Goal: Task Accomplishment & Management: Use online tool/utility

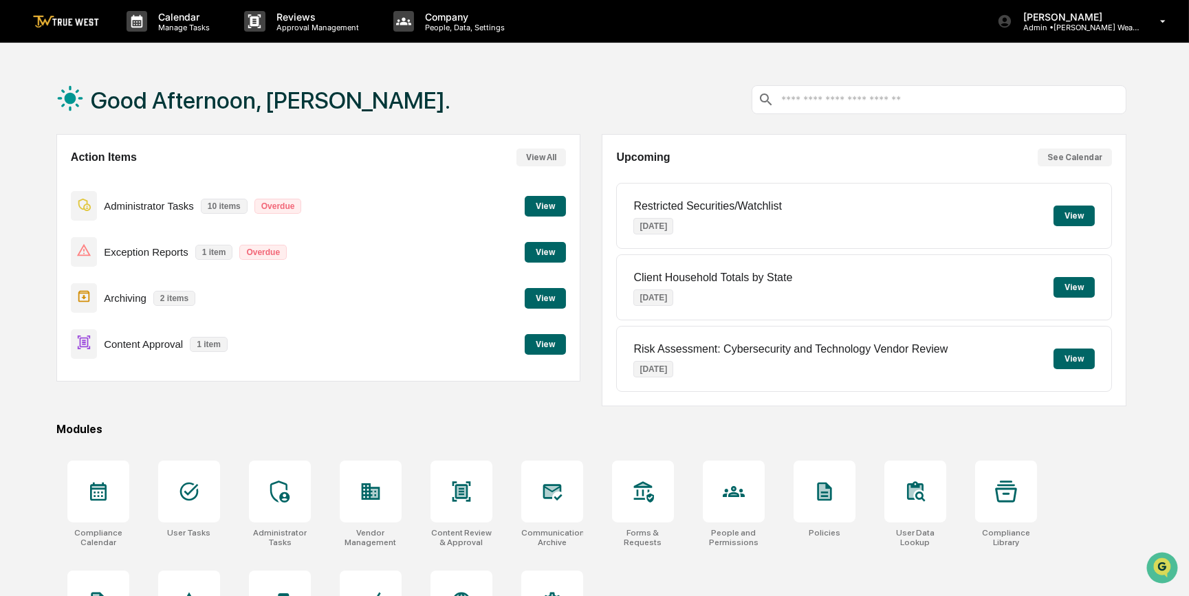
click at [534, 347] on button "View" at bounding box center [545, 344] width 41 height 21
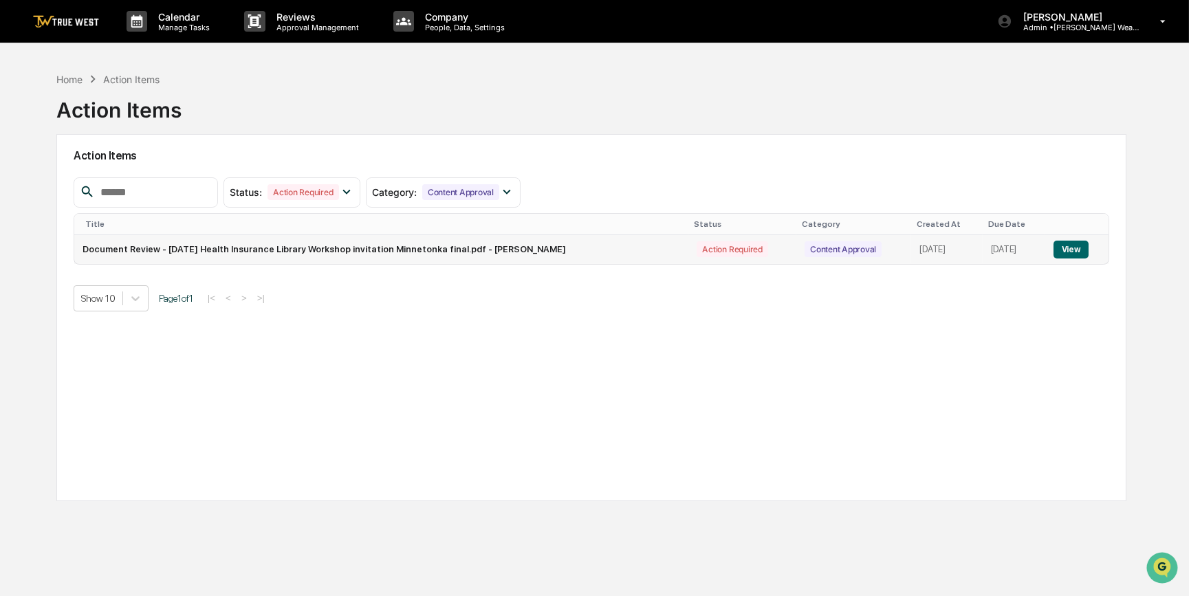
click at [1078, 244] on button "View" at bounding box center [1071, 250] width 35 height 18
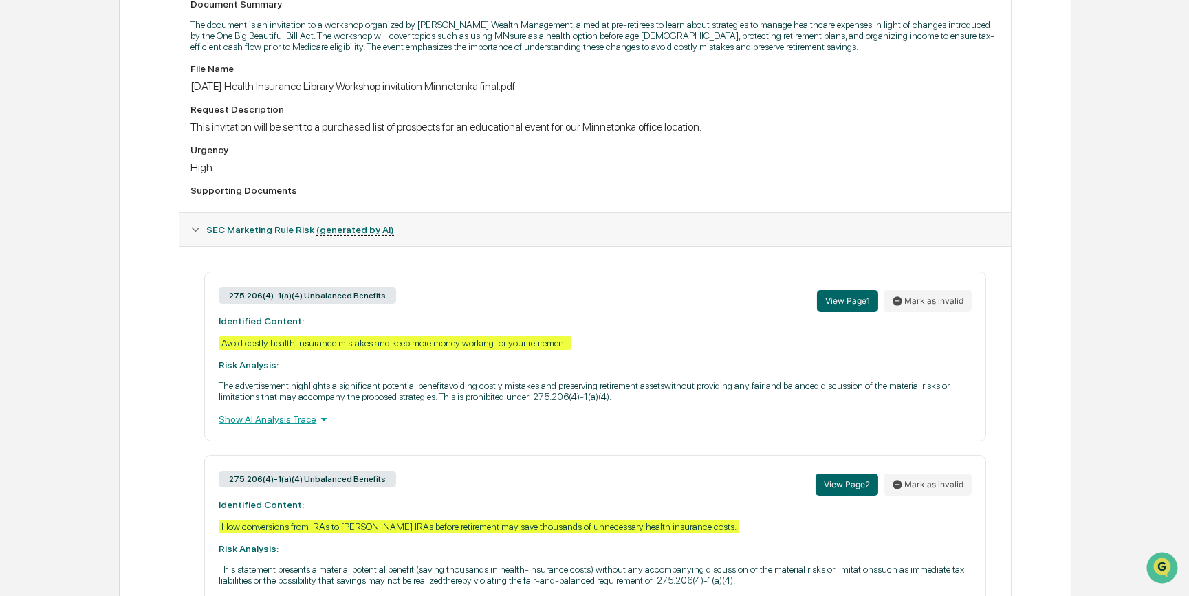
scroll to position [208, 0]
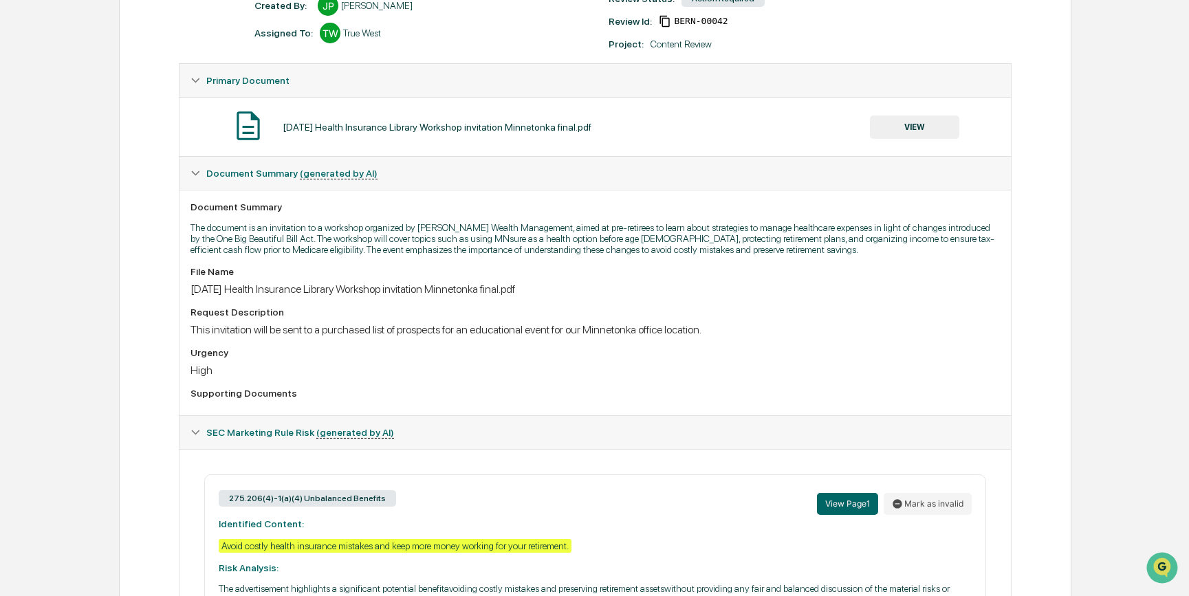
click at [925, 130] on button "VIEW" at bounding box center [914, 127] width 89 height 23
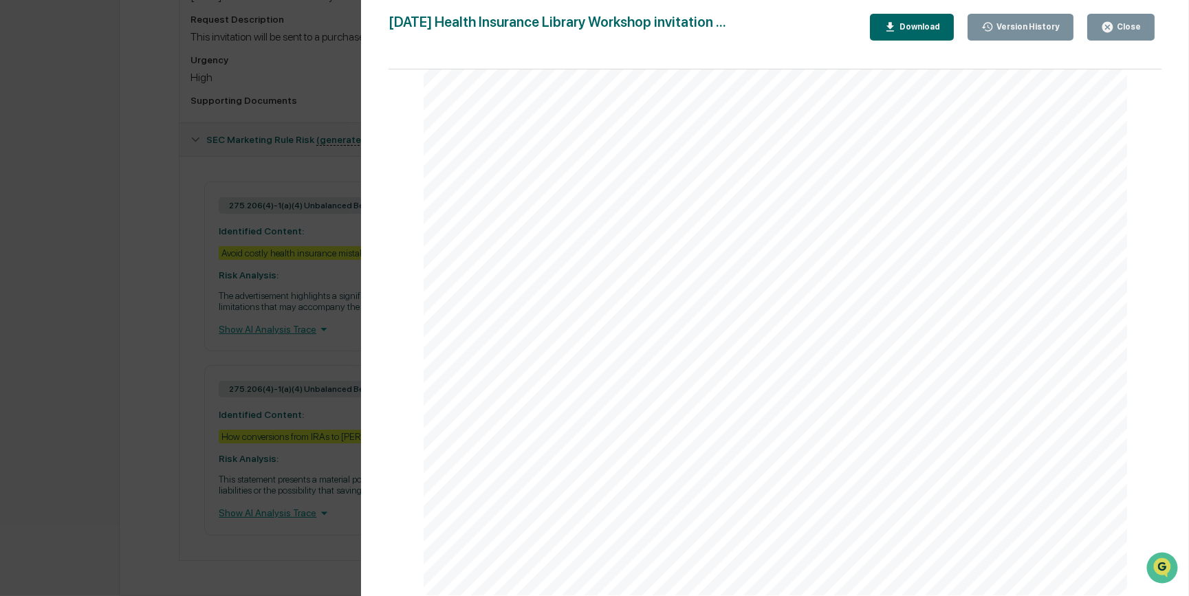
scroll to position [0, 0]
click at [774, 316] on div "Confirm your reservation [DATE]. Space is filling up quickly. [PERSON_NAME] Wea…" at bounding box center [776, 373] width 704 height 544
drag, startPoint x: 748, startPoint y: 252, endPoint x: 708, endPoint y: 282, distance: 49.7
click at [708, 282] on span "Why delaying Social Security may significantly" at bounding box center [772, 281] width 177 height 9
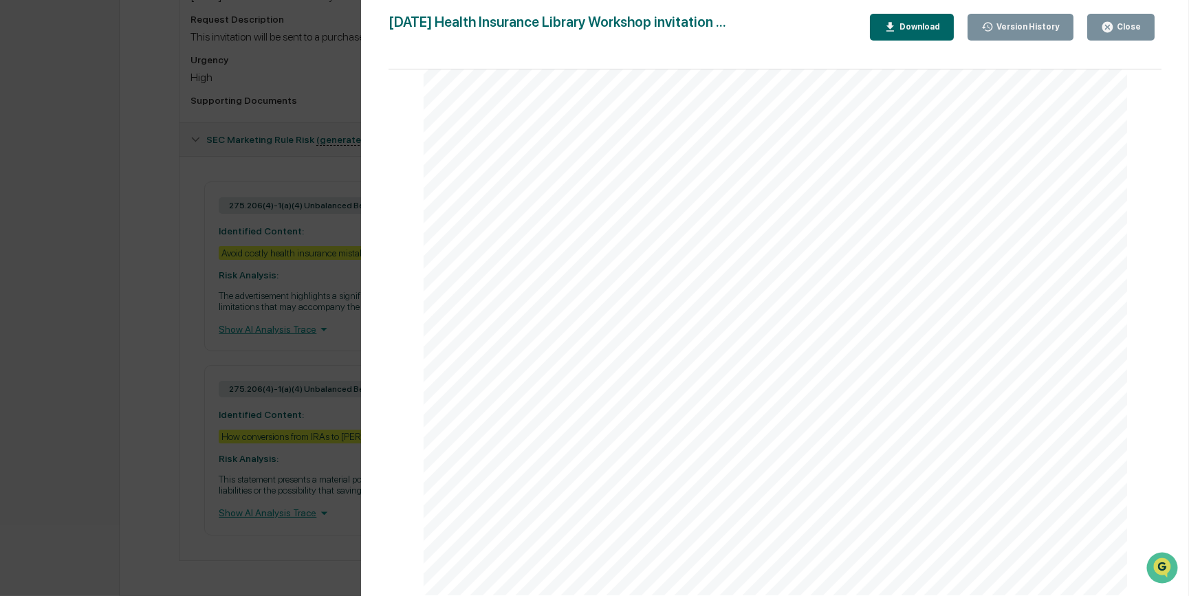
click at [158, 448] on div "Version History [DATE] 03:52 PM [PERSON_NAME] [DATE] Health Insurance Library W…" at bounding box center [594, 298] width 1189 height 596
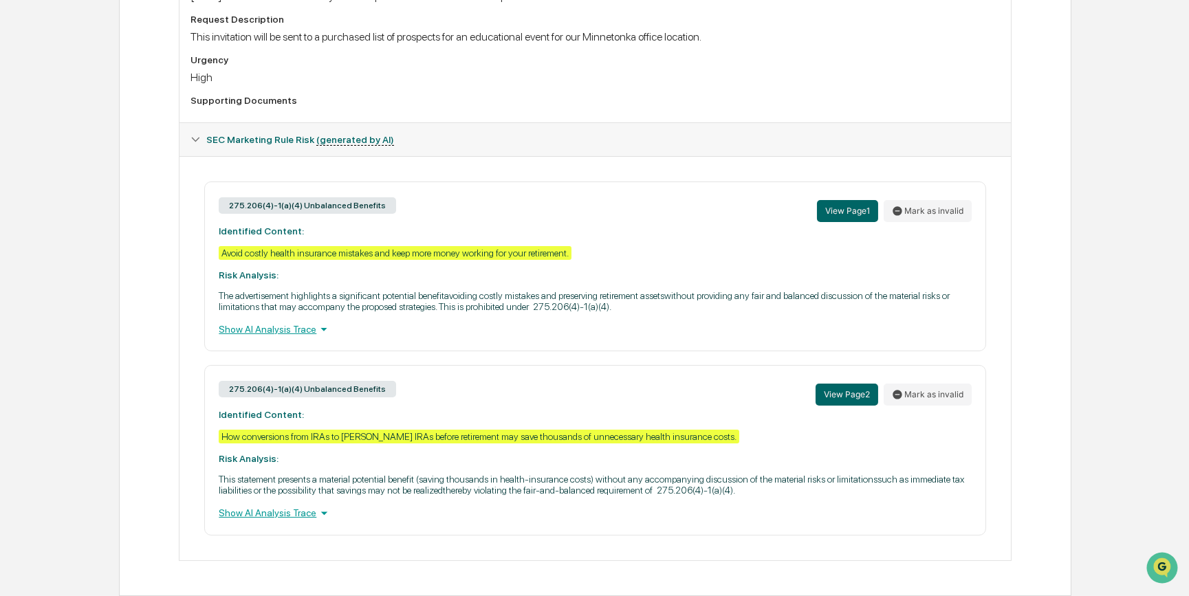
scroll to position [38, 0]
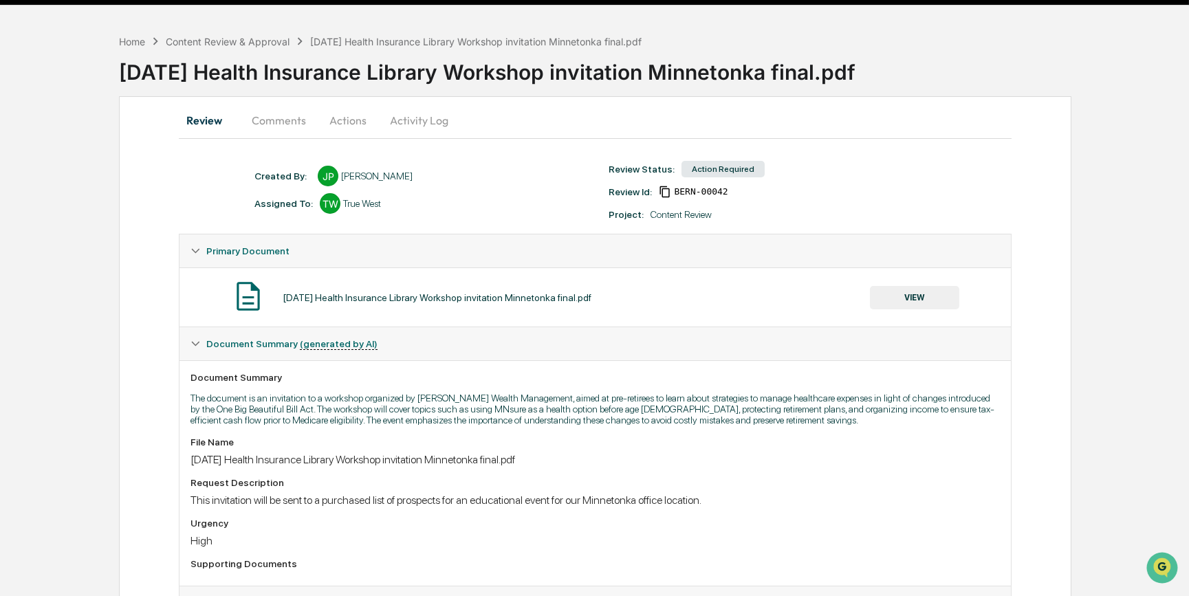
click at [927, 304] on button "VIEW" at bounding box center [914, 297] width 89 height 23
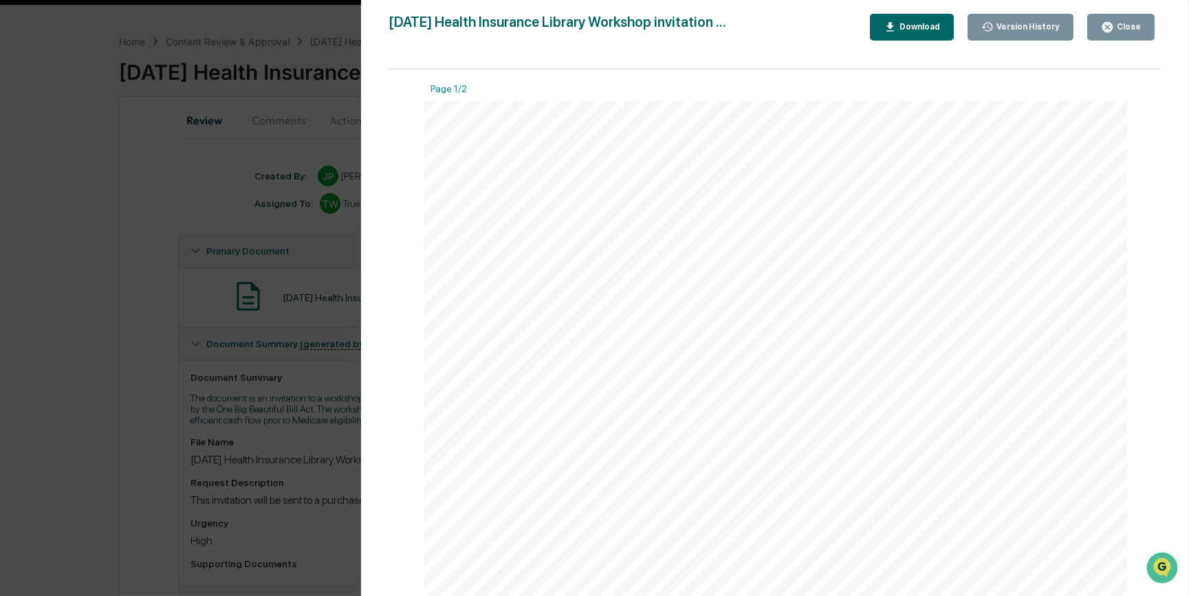
click at [897, 28] on icon "button" at bounding box center [890, 27] width 13 height 13
click at [107, 391] on div "Version History [DATE] 03:52 PM [PERSON_NAME] [DATE] Health Insurance Library W…" at bounding box center [594, 298] width 1189 height 596
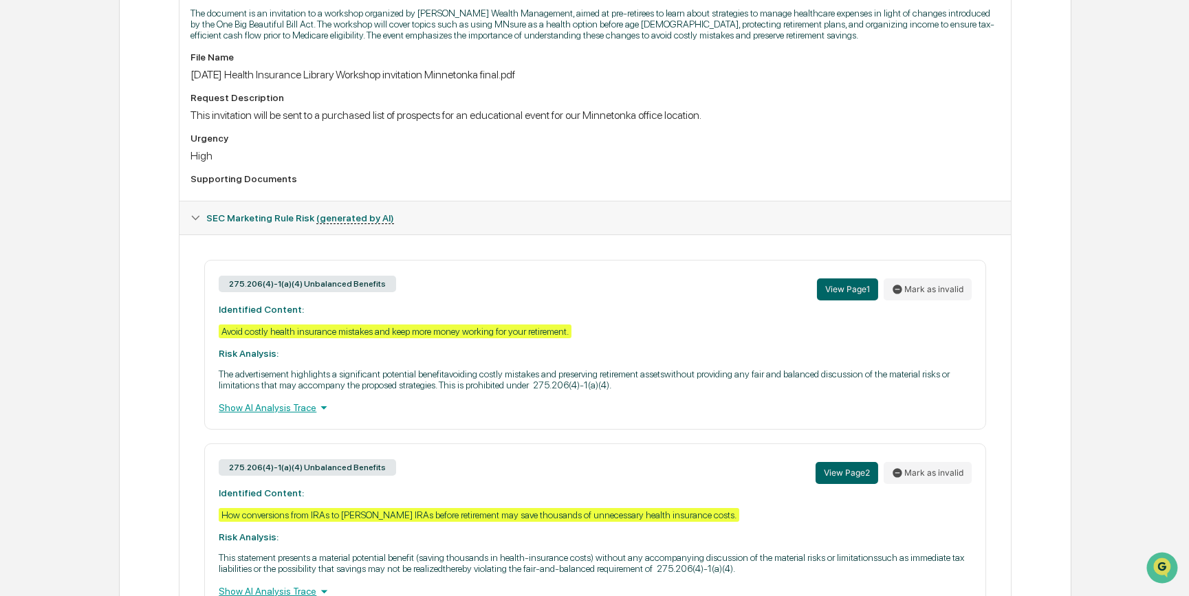
scroll to position [521, 0]
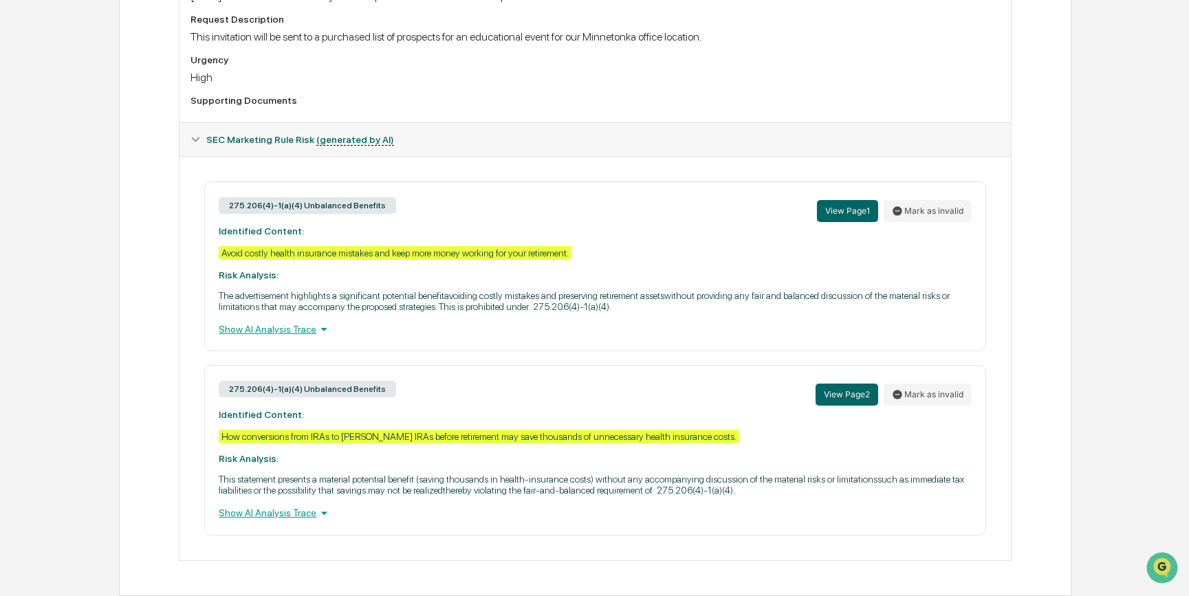
click at [748, 331] on div "275.206(4)-1(a)(4) Unbalanced Benefits View Page 1 Mark as invalid Identified C…" at bounding box center [594, 267] width 781 height 170
drag, startPoint x: 754, startPoint y: 321, endPoint x: 705, endPoint y: 316, distance: 49.1
click at [755, 322] on div "Show AI Analysis Trace" at bounding box center [595, 329] width 753 height 15
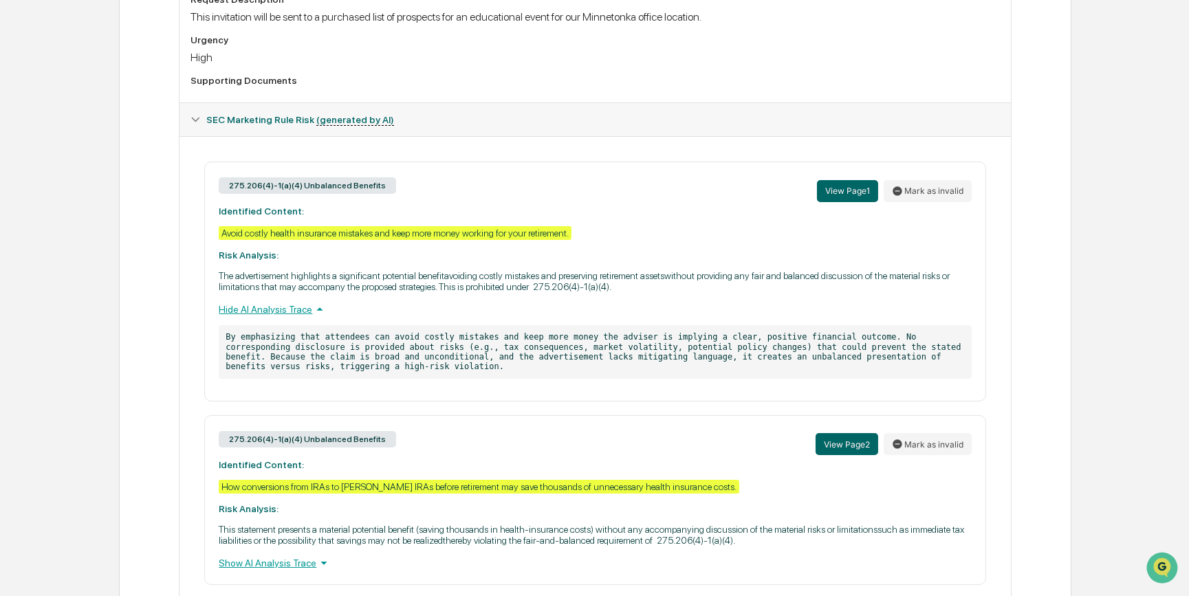
drag, startPoint x: 737, startPoint y: 232, endPoint x: 722, endPoint y: 230, distance: 14.5
click at [736, 232] on div "275.206(4)-1(a)(4) Unbalanced Benefits View Page 1 Mark as invalid Identified C…" at bounding box center [594, 282] width 781 height 240
click at [722, 230] on div "275.206(4)-1(a)(4) Unbalanced Benefits View Page 1 Mark as invalid Identified C…" at bounding box center [594, 282] width 781 height 240
click at [749, 230] on div "275.206(4)-1(a)(4) Unbalanced Benefits View Page 1 Mark as invalid Identified C…" at bounding box center [594, 282] width 781 height 240
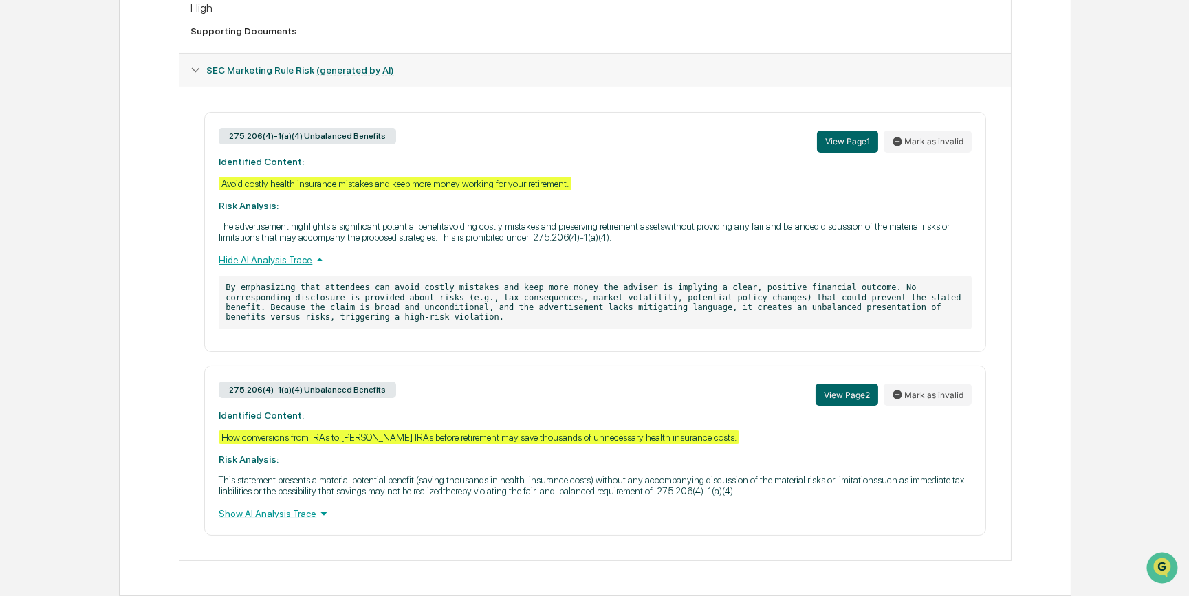
scroll to position [592, 0]
click at [746, 232] on p "The advertisement highlights a significant potential benefitavoiding costly mis…" at bounding box center [595, 232] width 753 height 22
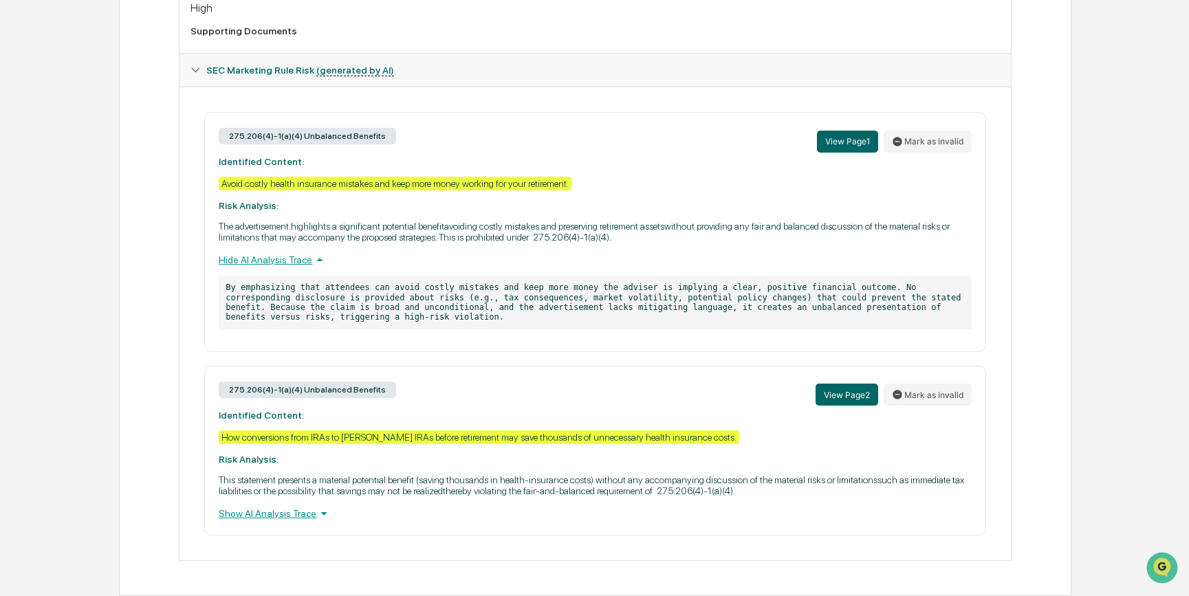
click at [746, 232] on p "The advertisement highlights a significant potential benefitavoiding costly mis…" at bounding box center [595, 232] width 753 height 22
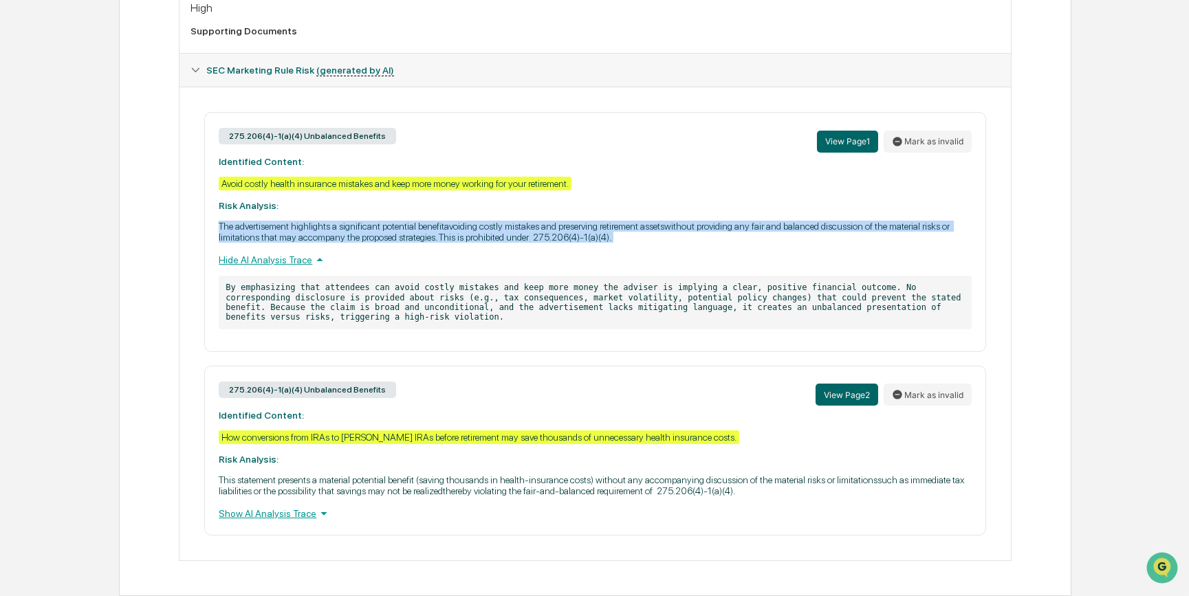
click at [746, 232] on p "The advertisement highlights a significant potential benefitavoiding costly mis…" at bounding box center [595, 232] width 753 height 22
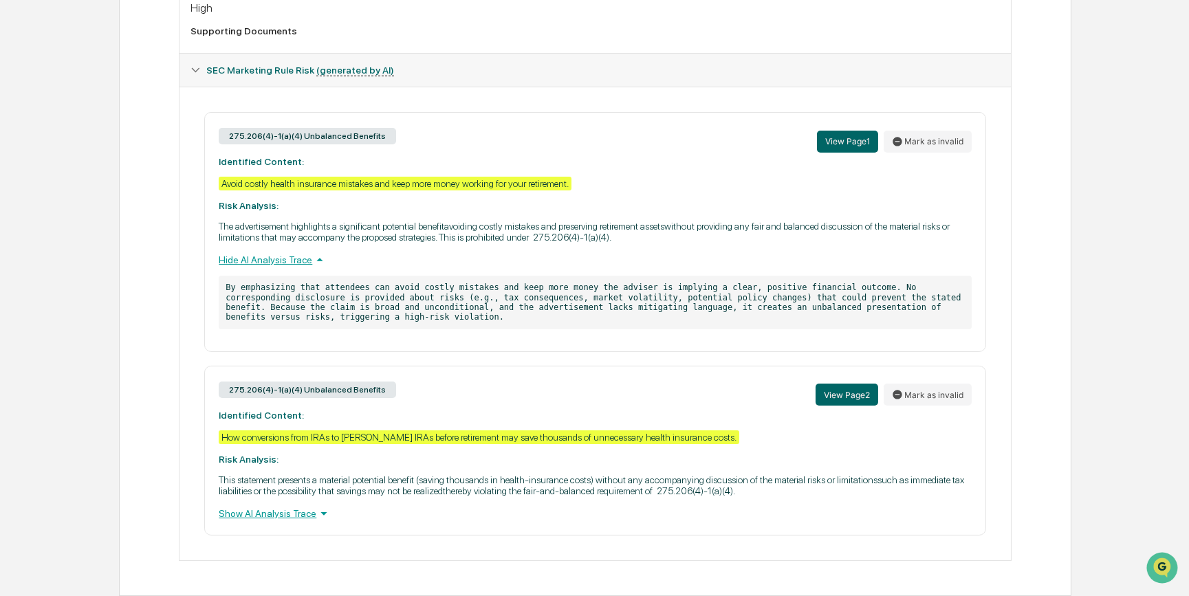
click at [705, 159] on div "275.206(4)-1(a)(4) Unbalanced Benefits View Page 1 Mark as invalid Identified C…" at bounding box center [594, 232] width 781 height 240
click at [684, 188] on div "275.206(4)-1(a)(4) Unbalanced Benefits View Page 1 Mark as invalid Identified C…" at bounding box center [594, 232] width 781 height 240
click at [700, 224] on p "The advertisement highlights a significant potential benefitavoiding costly mis…" at bounding box center [595, 232] width 753 height 22
click at [282, 252] on div "Hide AI Analysis Trace" at bounding box center [595, 259] width 753 height 15
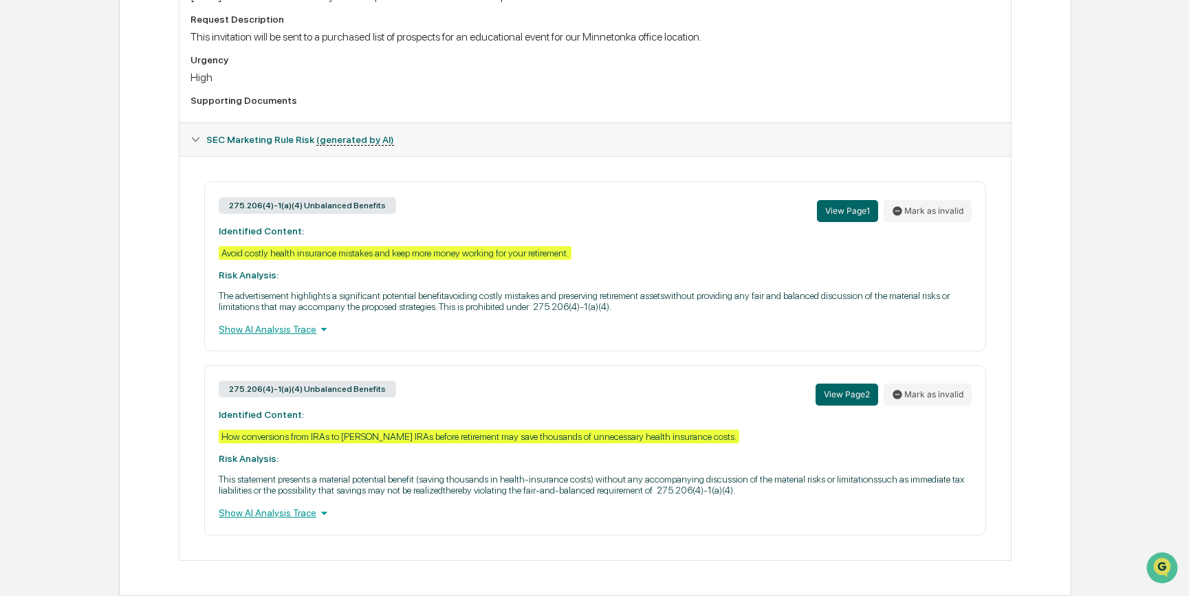
click at [676, 259] on div "275.206(4)-1(a)(4) Unbalanced Benefits View Page 1 Mark as invalid Identified C…" at bounding box center [594, 267] width 781 height 170
click at [701, 241] on div "275.206(4)-1(a)(4) Unbalanced Benefits View Page 1 Mark as invalid Identified C…" at bounding box center [594, 267] width 781 height 170
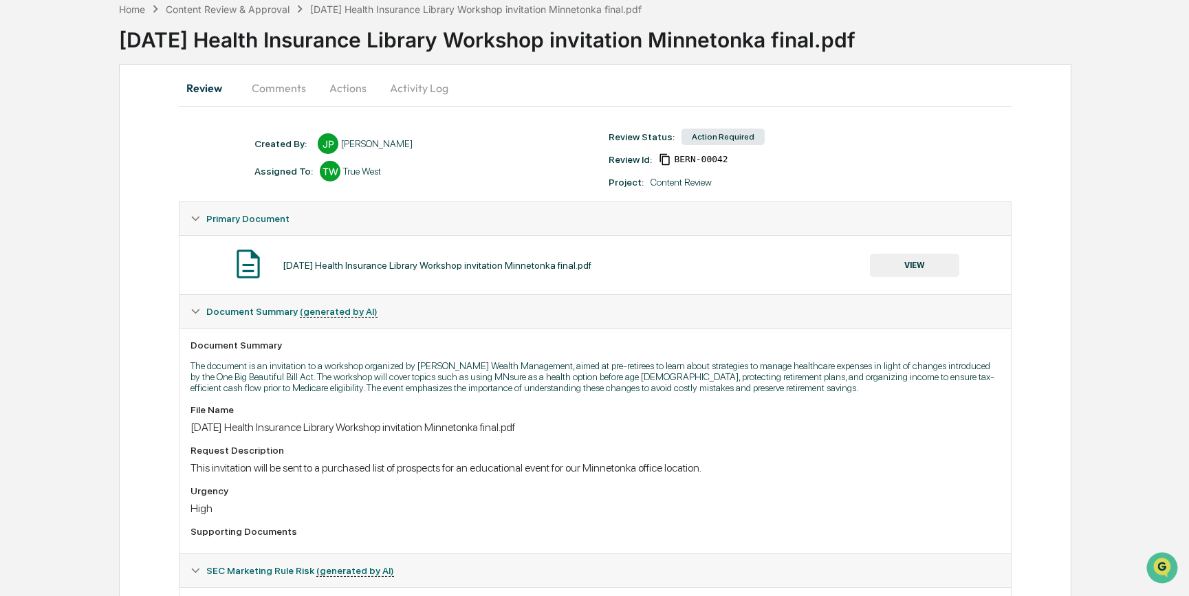
scroll to position [0, 0]
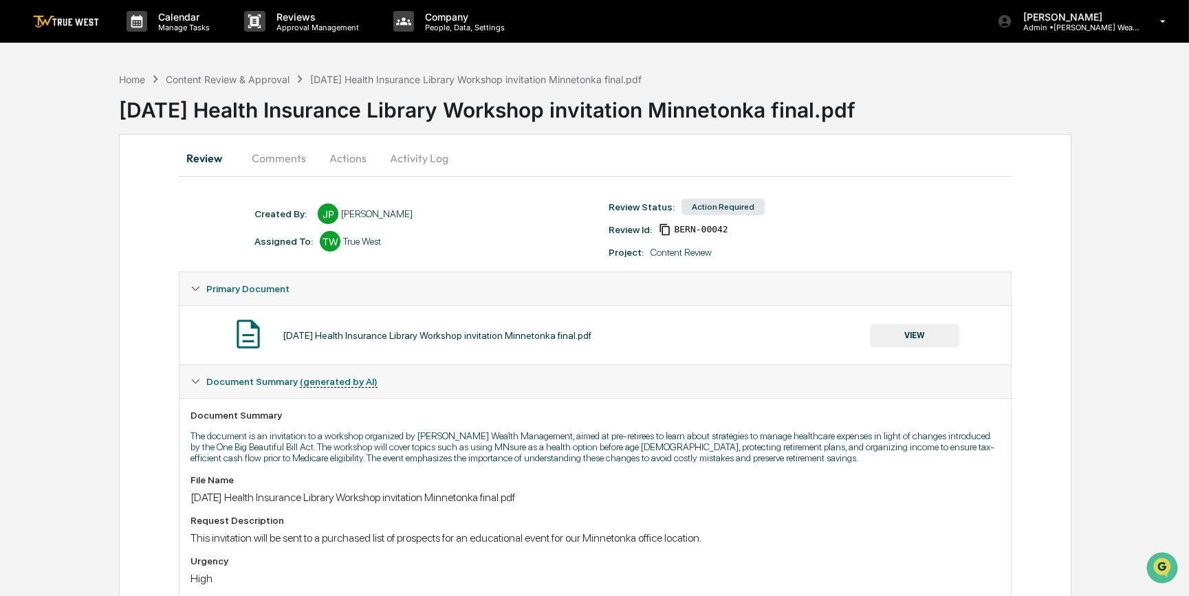
click at [337, 160] on button "Actions" at bounding box center [348, 158] width 62 height 33
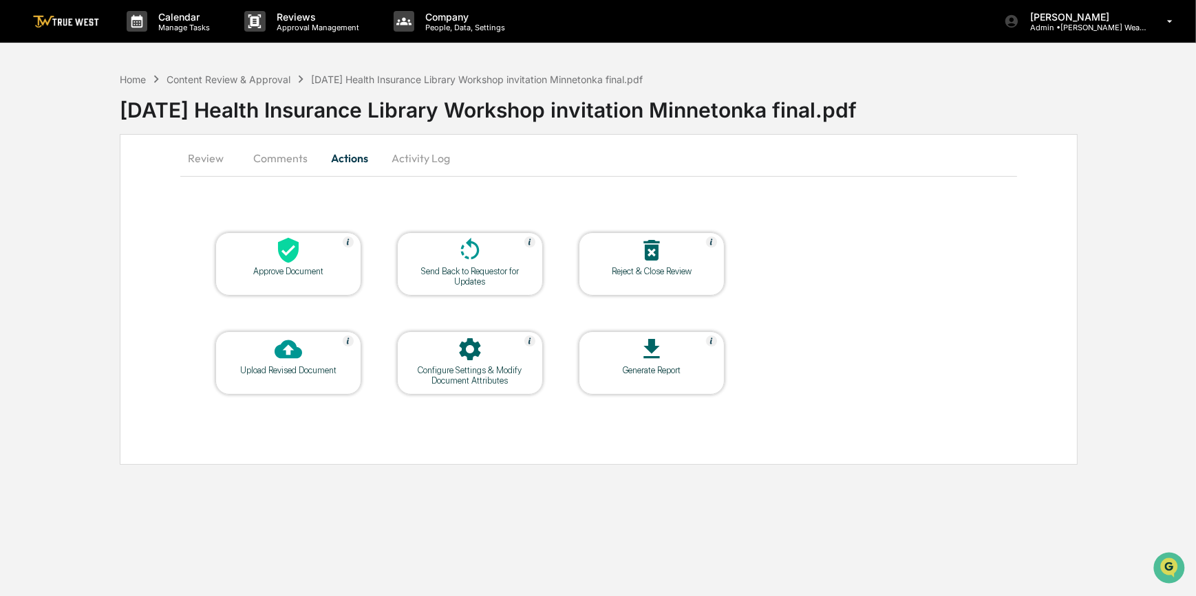
click at [303, 283] on div "Approve Document" at bounding box center [288, 264] width 146 height 63
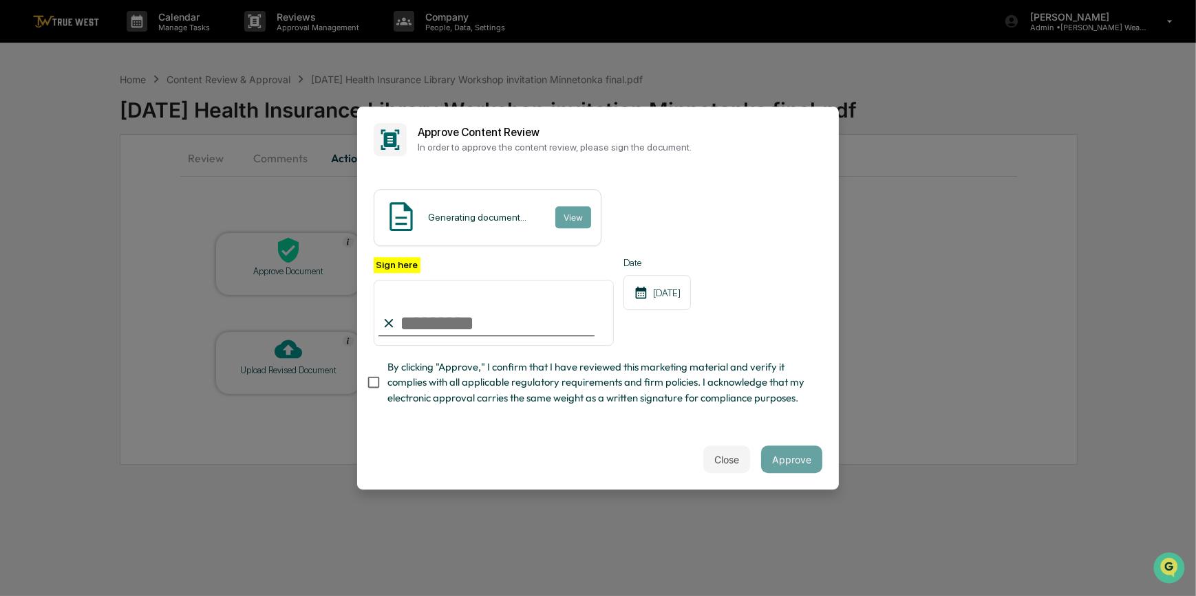
click at [437, 309] on input "Sign here" at bounding box center [494, 313] width 240 height 66
type input "*********"
click at [563, 207] on button "View" at bounding box center [572, 217] width 36 height 22
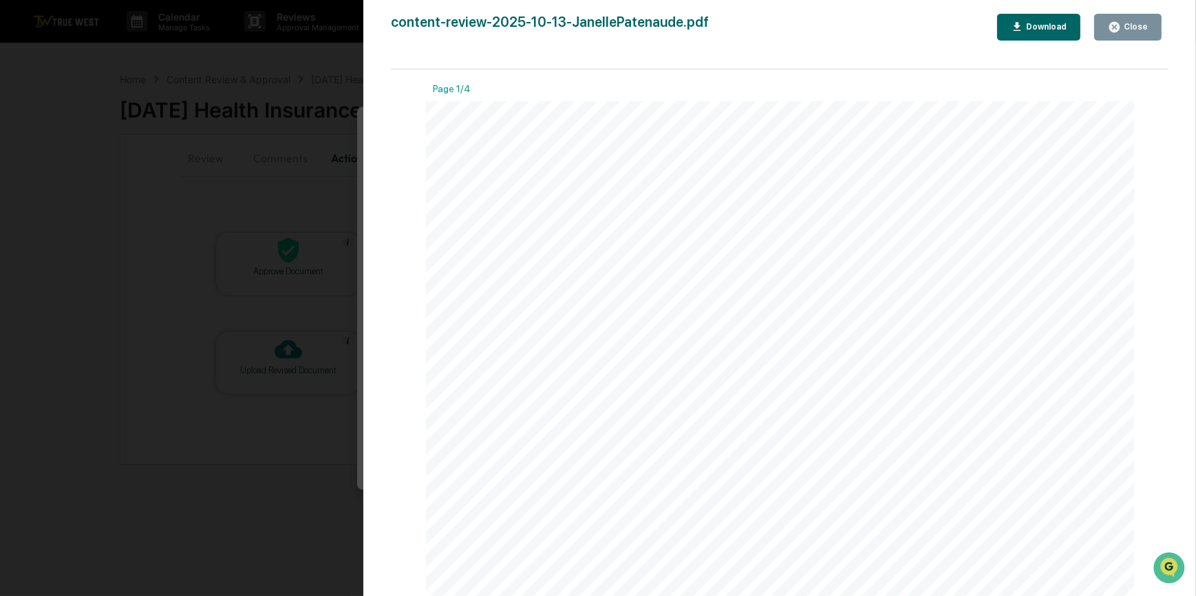
click at [311, 187] on div "Version History [DATE] 07:29 PM [PERSON_NAME] content-review-2025-10-13-Janelle…" at bounding box center [598, 298] width 1196 height 596
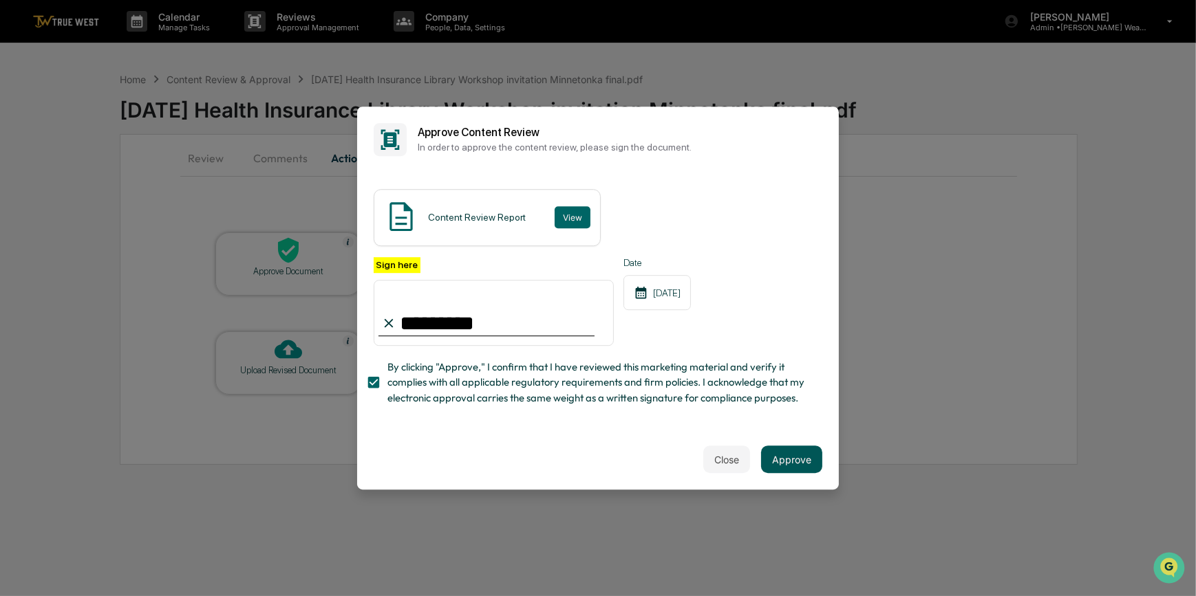
click at [791, 473] on button "Approve" at bounding box center [791, 460] width 61 height 28
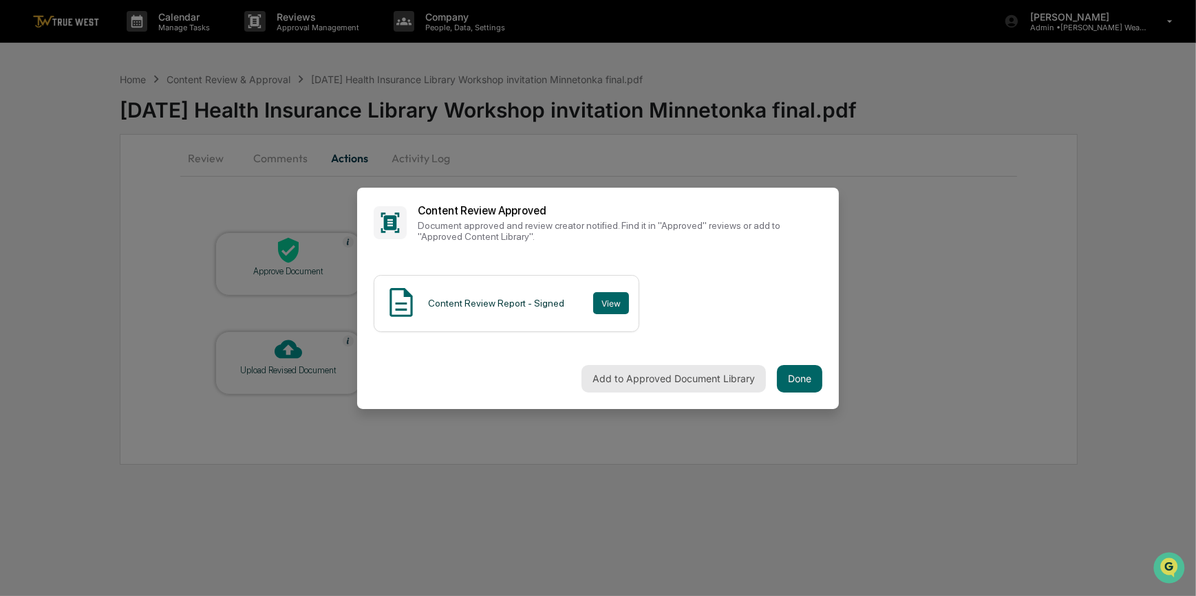
click at [709, 378] on button "Add to Approved Document Library" at bounding box center [673, 379] width 184 height 28
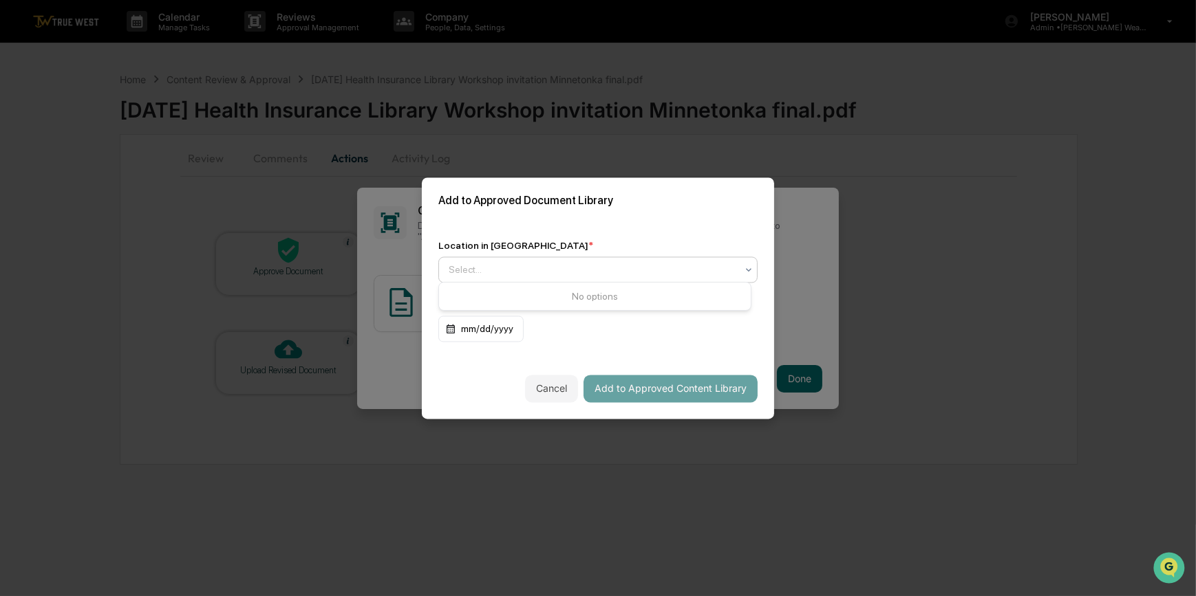
click at [502, 268] on div at bounding box center [593, 270] width 288 height 14
drag, startPoint x: 654, startPoint y: 220, endPoint x: 639, endPoint y: 224, distance: 15.5
click at [653, 224] on div "Location in Library * Use Up and Down to choose options, press Enter to select …" at bounding box center [598, 291] width 352 height 135
click at [504, 263] on div at bounding box center [593, 270] width 288 height 14
drag, startPoint x: 582, startPoint y: 215, endPoint x: 574, endPoint y: 219, distance: 9.2
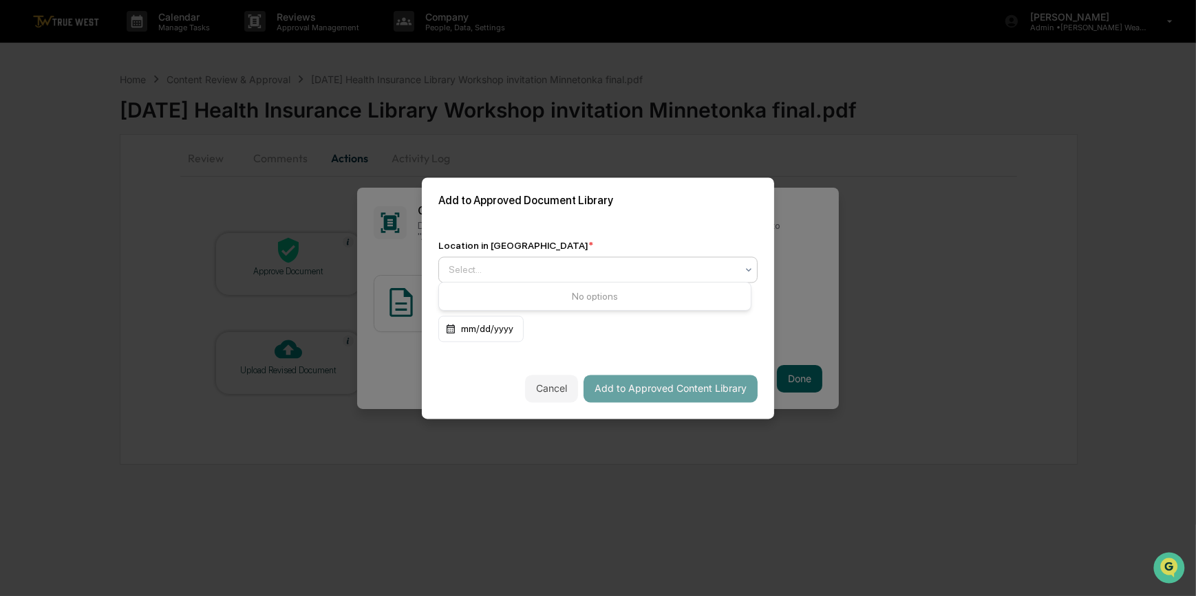
click at [581, 215] on div "Add to Approved Document Library" at bounding box center [598, 200] width 352 height 46
click at [475, 281] on div "Location in Library * Select... Expiration Date (optional) mm/dd/yyyy" at bounding box center [598, 291] width 352 height 135
click at [487, 272] on div at bounding box center [593, 270] width 288 height 14
click at [526, 296] on div "Approved Content Library" at bounding box center [595, 299] width 312 height 28
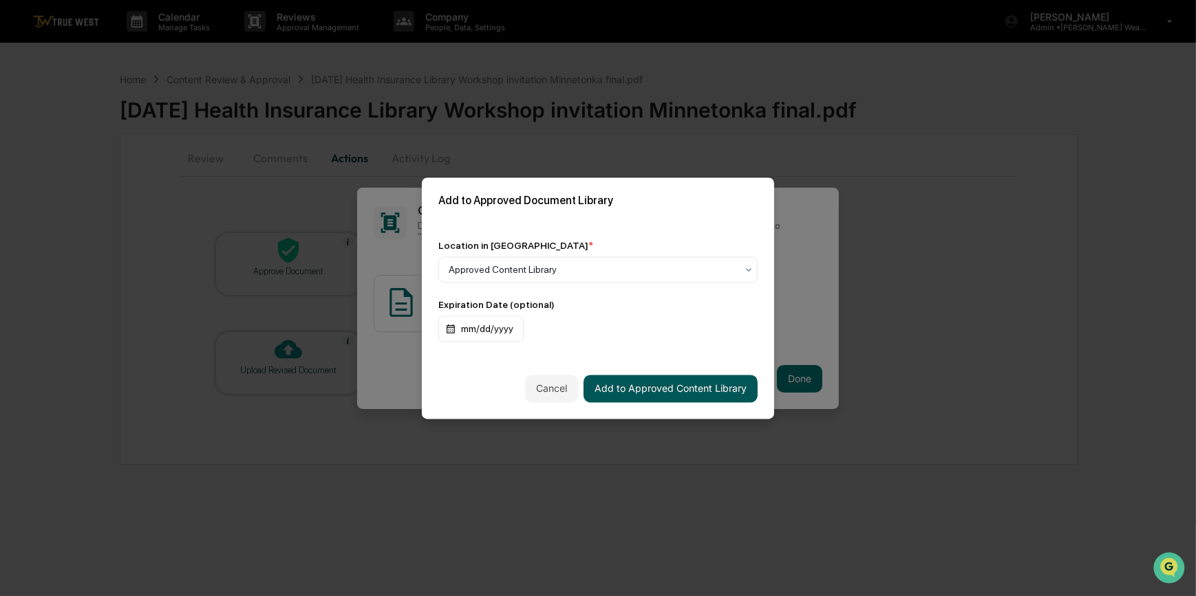
click at [674, 388] on button "Add to Approved Content Library" at bounding box center [670, 389] width 174 height 28
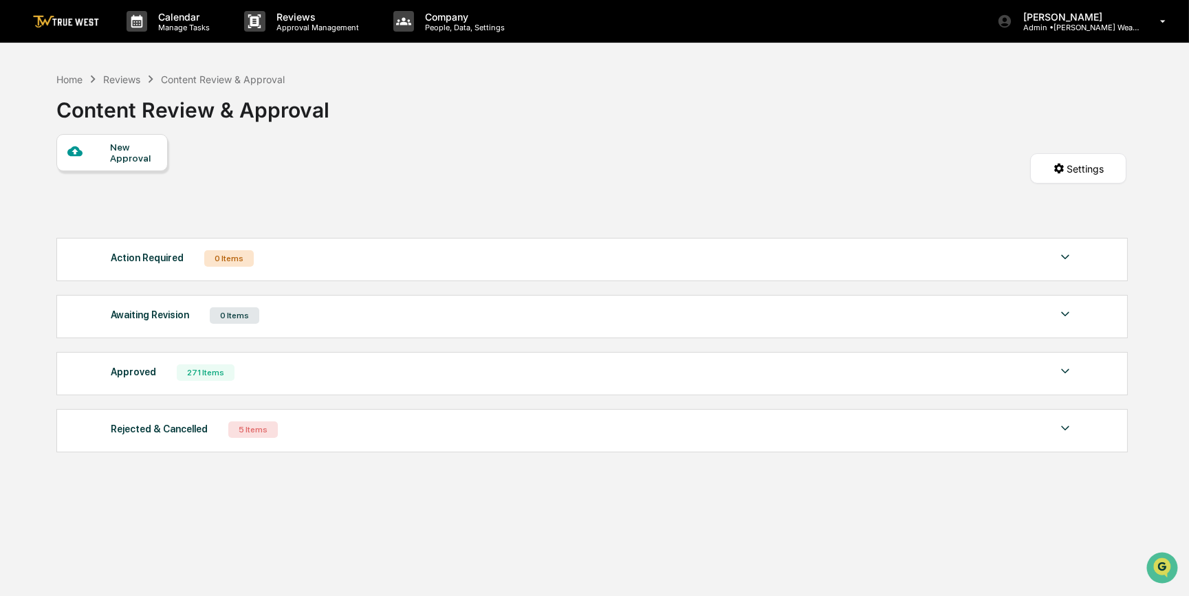
click at [268, 174] on div "New Approval Settings" at bounding box center [591, 182] width 1070 height 97
click at [68, 78] on div "Home" at bounding box center [69, 80] width 26 height 12
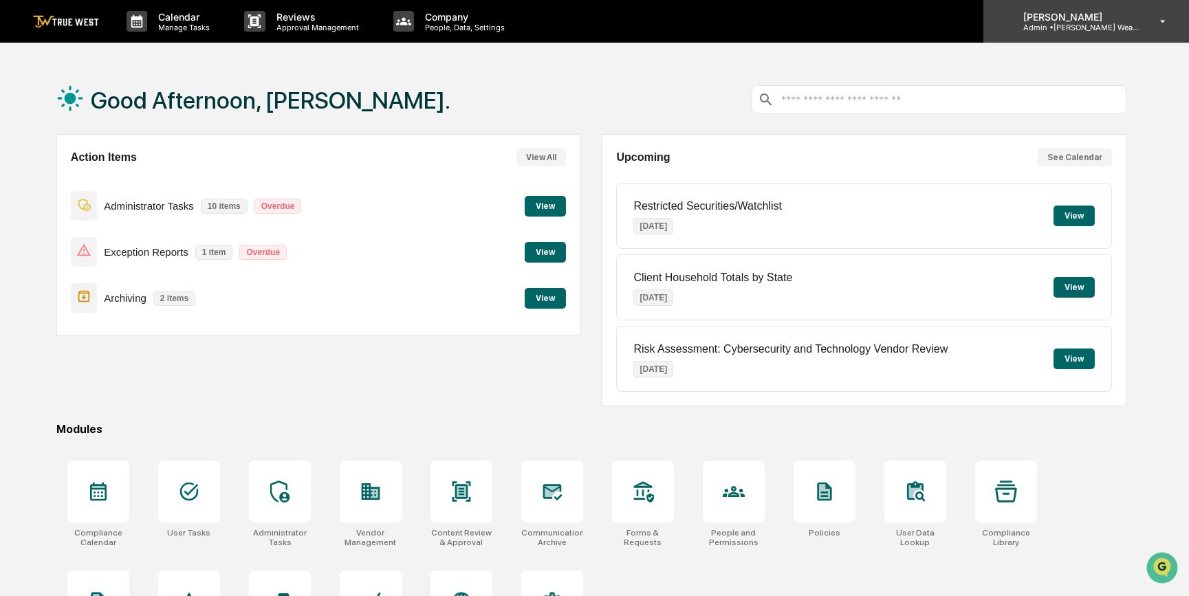
click at [1052, 28] on p "Admin • Bernicke Wealth Management" at bounding box center [1077, 28] width 128 height 10
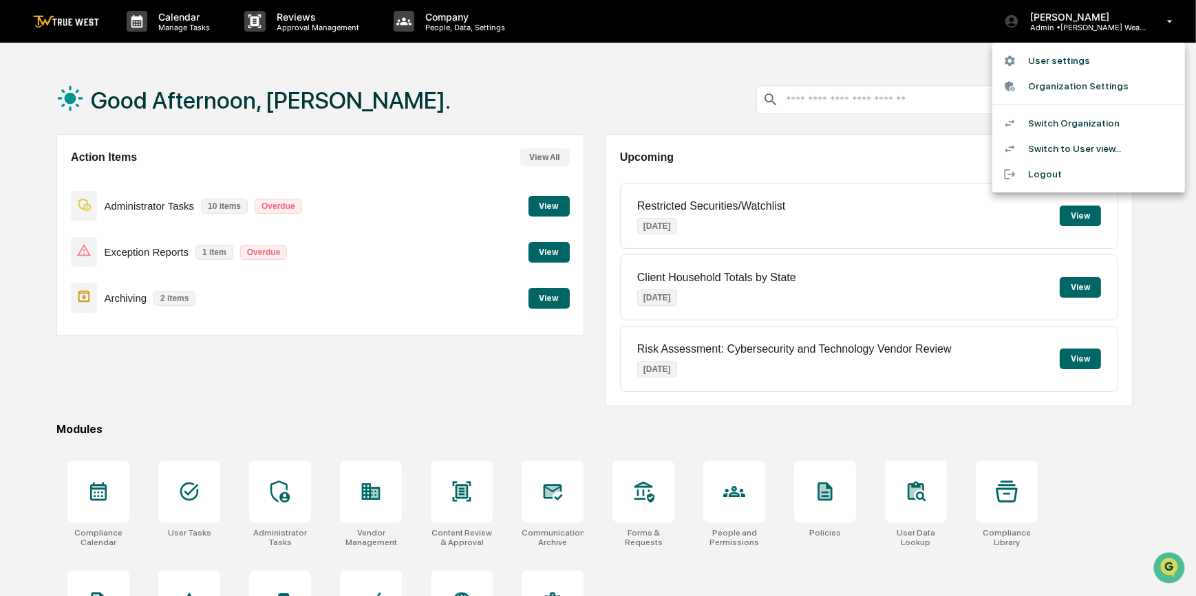
click at [1056, 124] on li "Switch Organization" at bounding box center [1088, 123] width 193 height 25
